Goal: Book appointment/travel/reservation

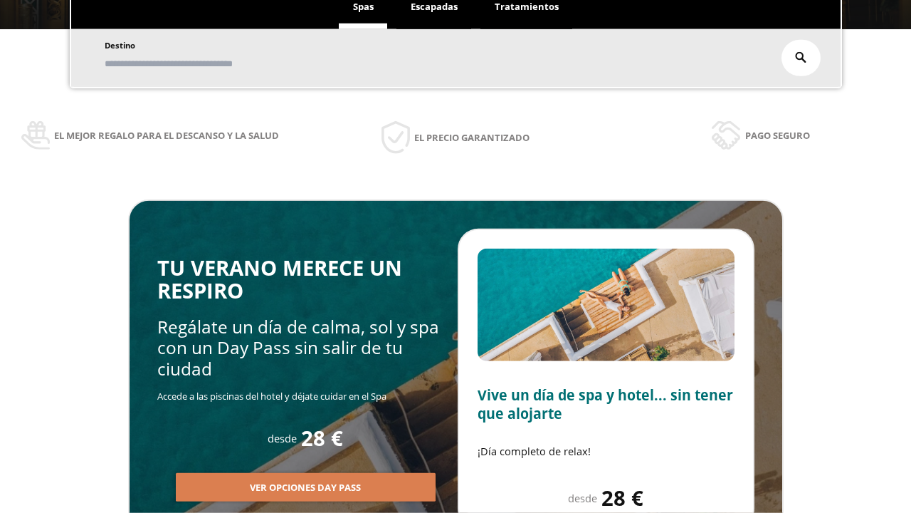
scroll to position [242, 0]
click at [434, 7] on span "Escapadas" at bounding box center [434, 6] width 47 height 13
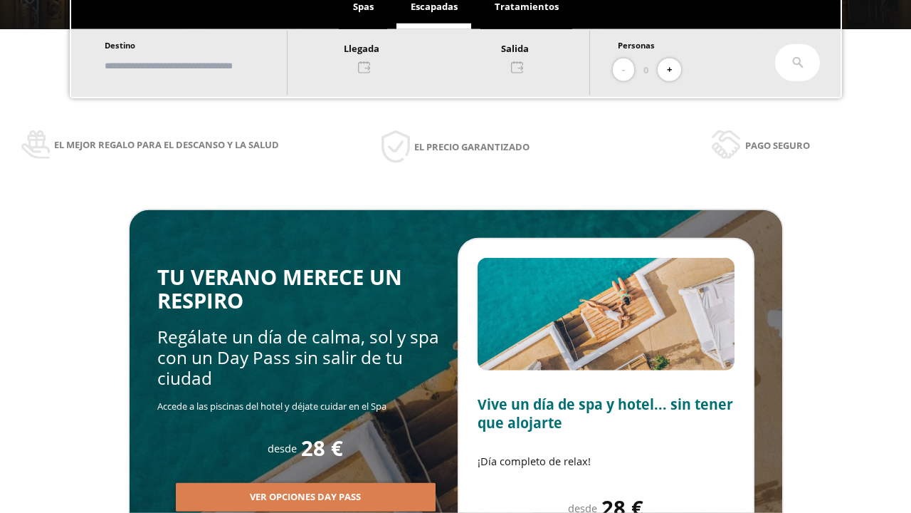
click at [201, 66] on input "text" at bounding box center [188, 65] width 177 height 25
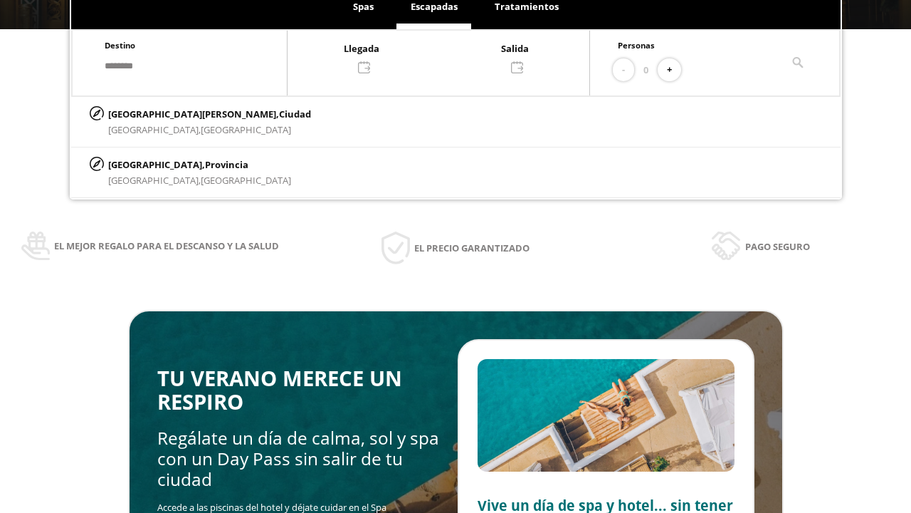
click at [453, 56] on div at bounding box center [439, 57] width 302 height 34
click at [390, 253] on div "27" at bounding box center [377, 241] width 25 height 25
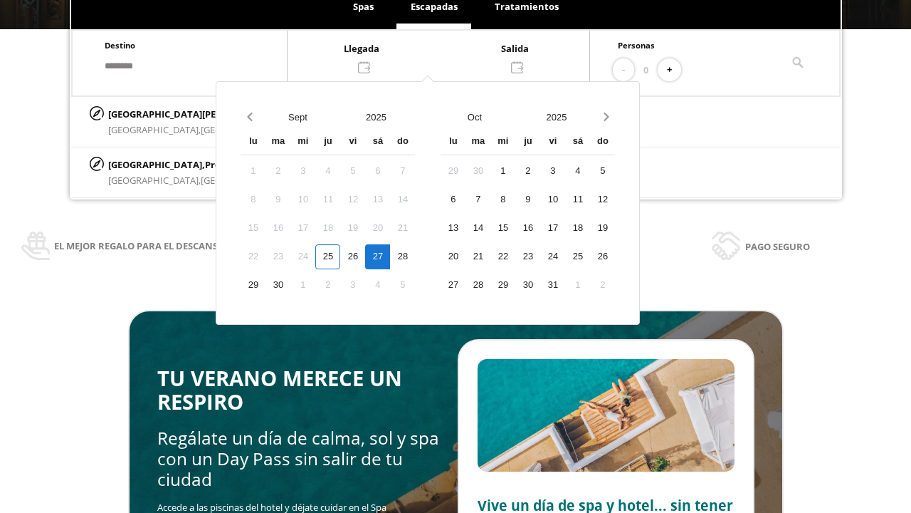
click at [415, 256] on div "28" at bounding box center [402, 256] width 25 height 25
click at [674, 70] on button "+" at bounding box center [669, 69] width 23 height 23
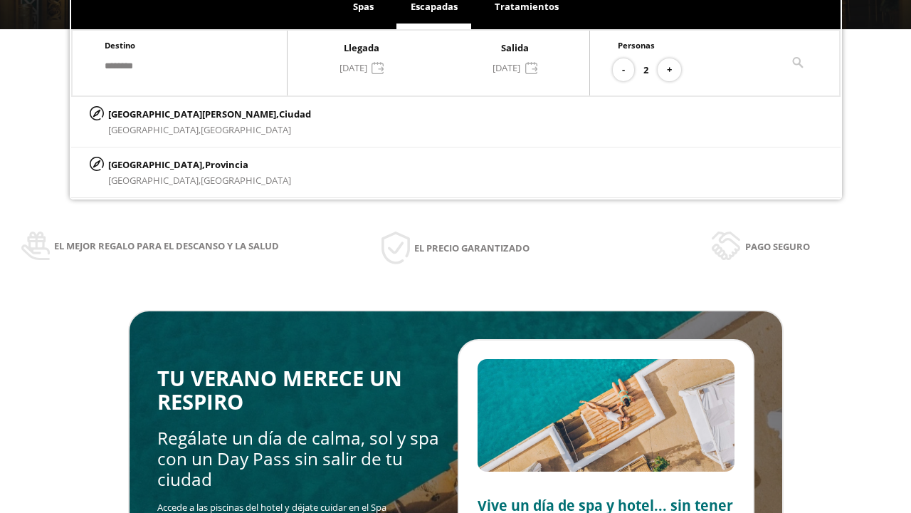
click at [179, 113] on p "[GEOGRAPHIC_DATA][PERSON_NAME], [GEOGRAPHIC_DATA]" at bounding box center [209, 114] width 203 height 16
type input "**********"
